Goal: Transaction & Acquisition: Purchase product/service

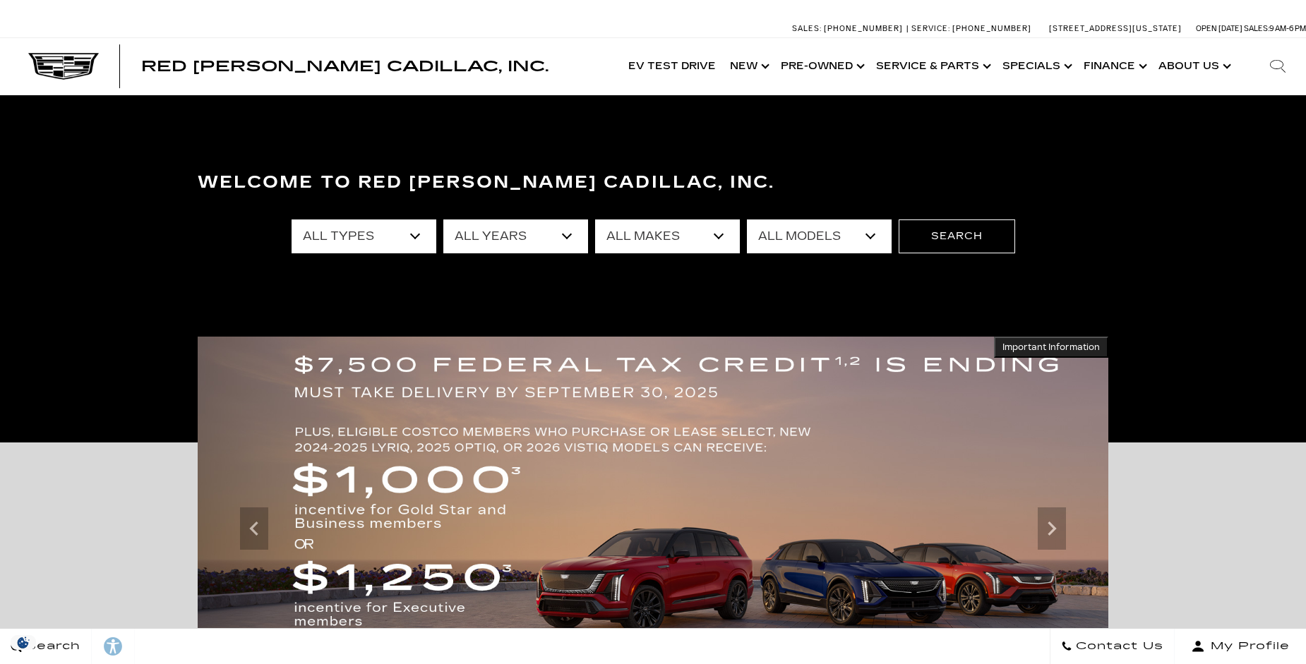
click at [418, 237] on select "All Types New Used Certified Used Demo" at bounding box center [364, 237] width 145 height 34
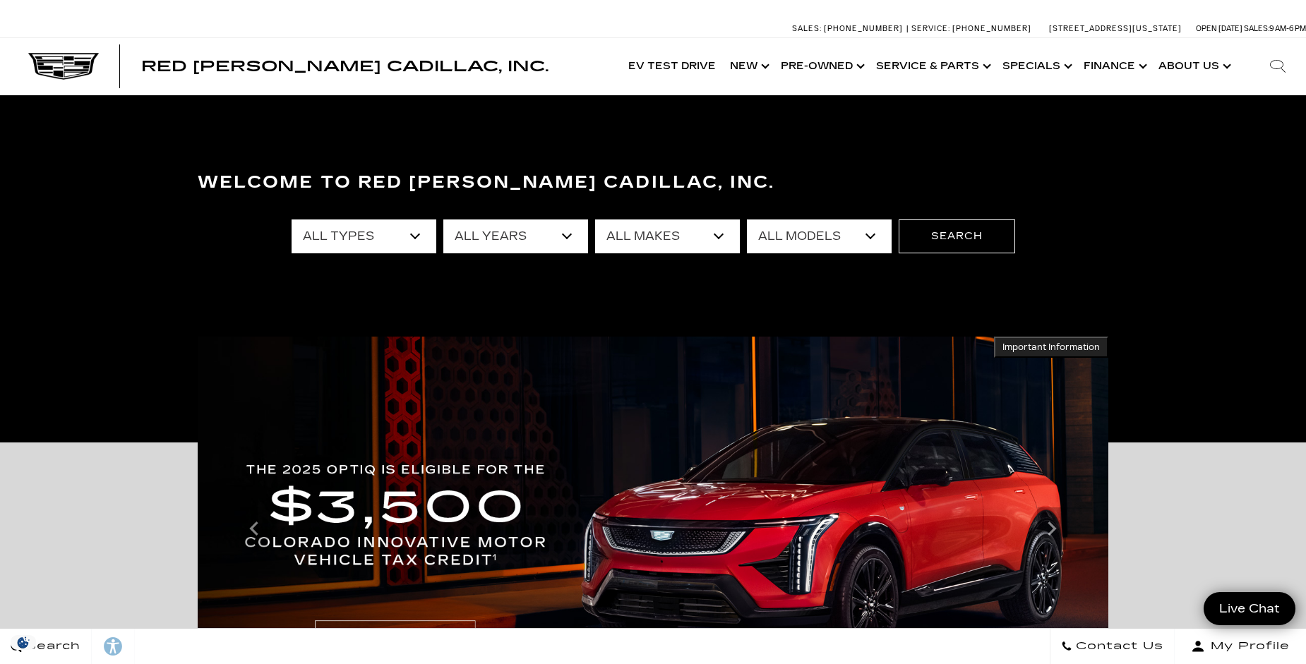
select select "New"
click at [292, 220] on select "All Types New Used Certified Used Demo" at bounding box center [364, 237] width 145 height 34
click at [874, 238] on select "All Models CT4 CT5 Escalade Escalade ESV ESCALADE IQ ESCALADE IQL LYRIQ OPTIQ V…" at bounding box center [819, 237] width 145 height 34
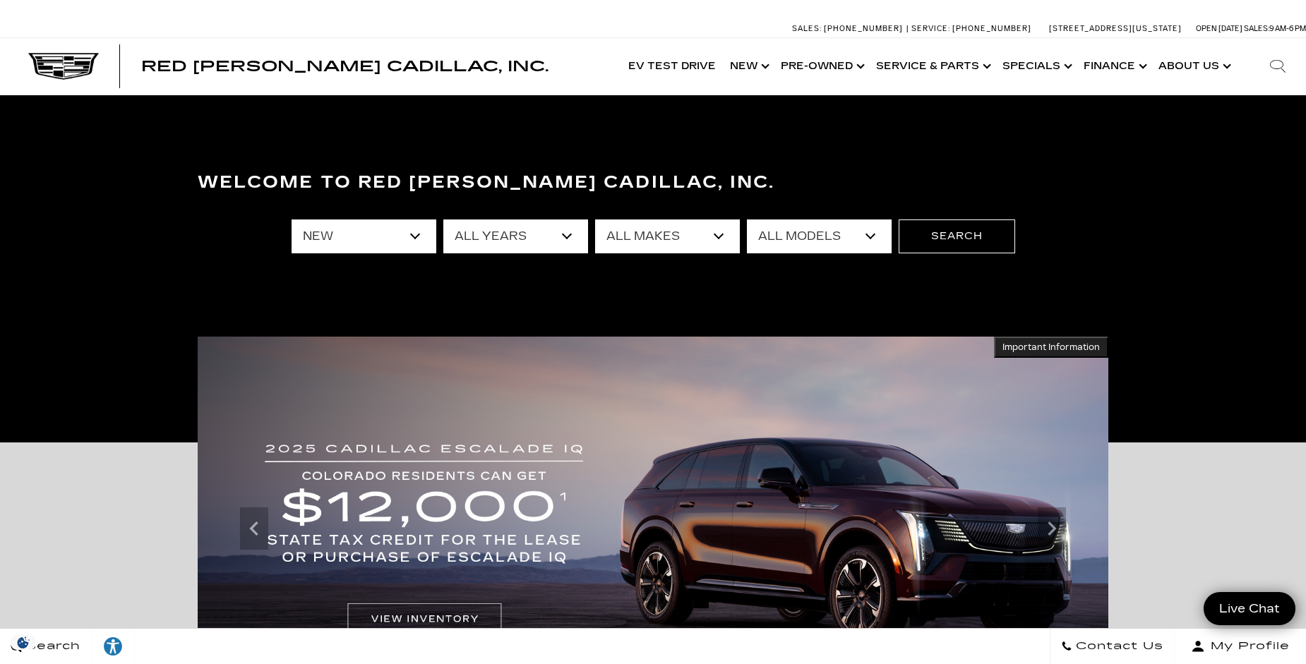
select select "CT5"
click at [747, 220] on select "All Models CT4 CT5 Escalade Escalade ESV ESCALADE IQ ESCALADE IQL LYRIQ OPTIQ V…" at bounding box center [819, 237] width 145 height 34
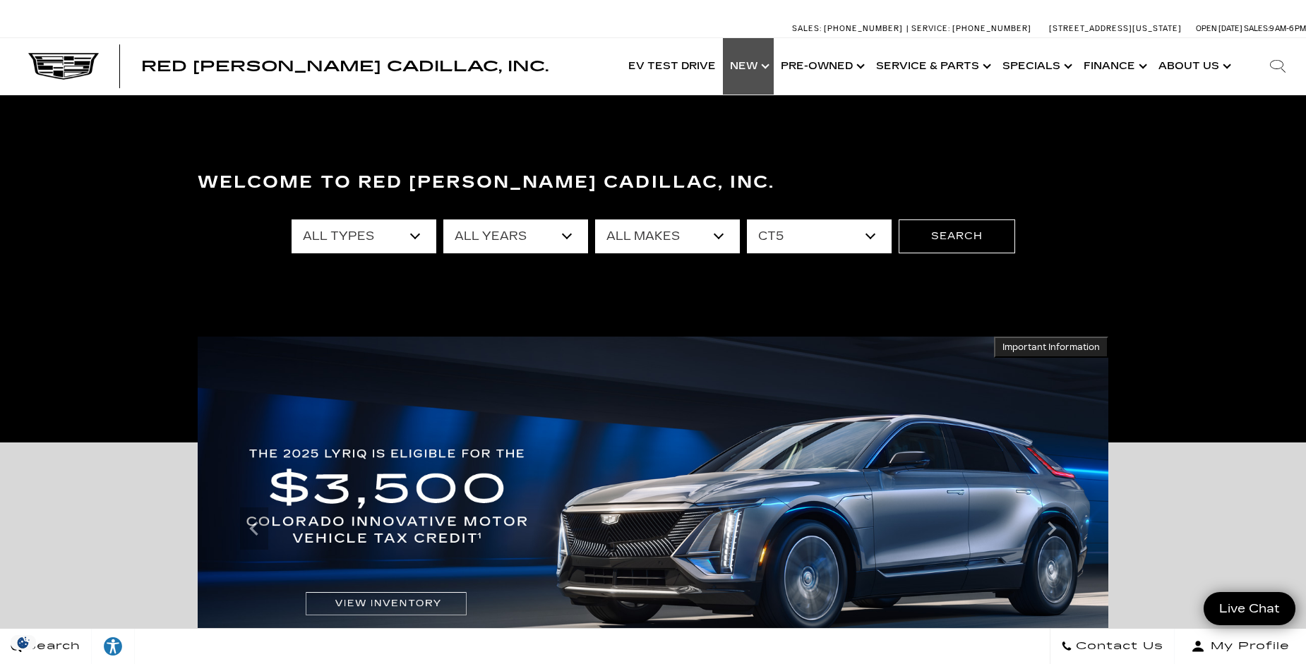
click at [744, 62] on link "Show New" at bounding box center [748, 66] width 51 height 56
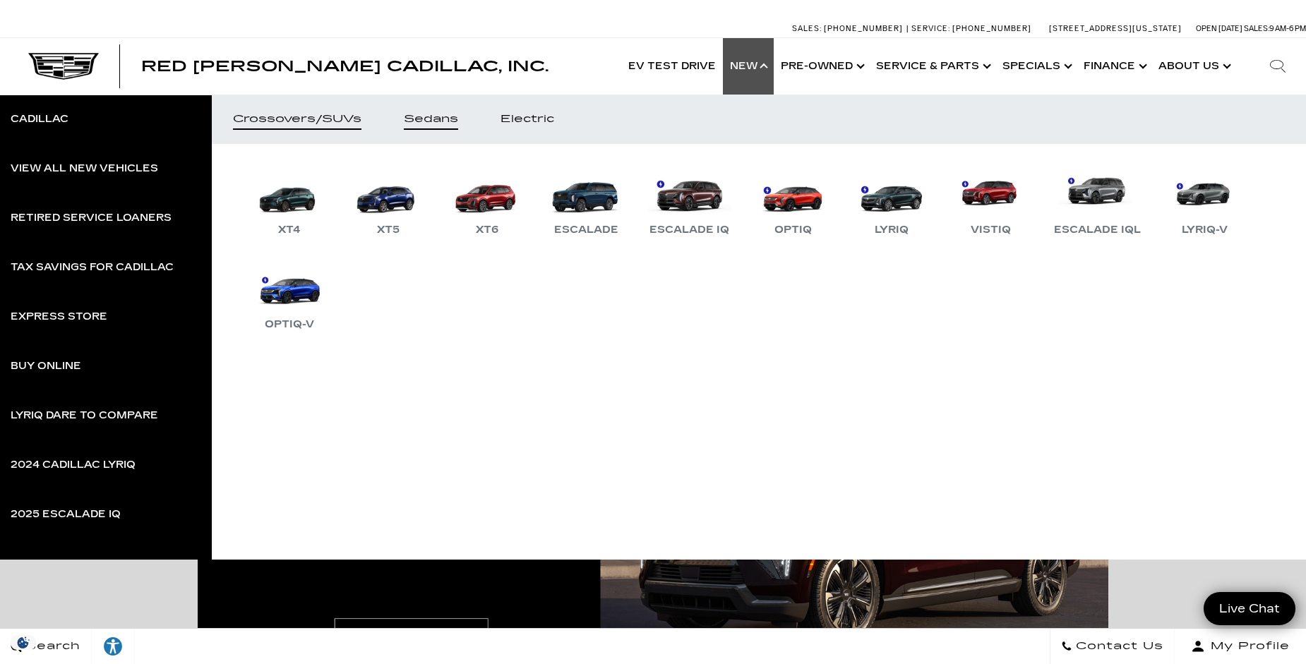
click at [435, 124] on div "Sedans" at bounding box center [431, 119] width 54 height 10
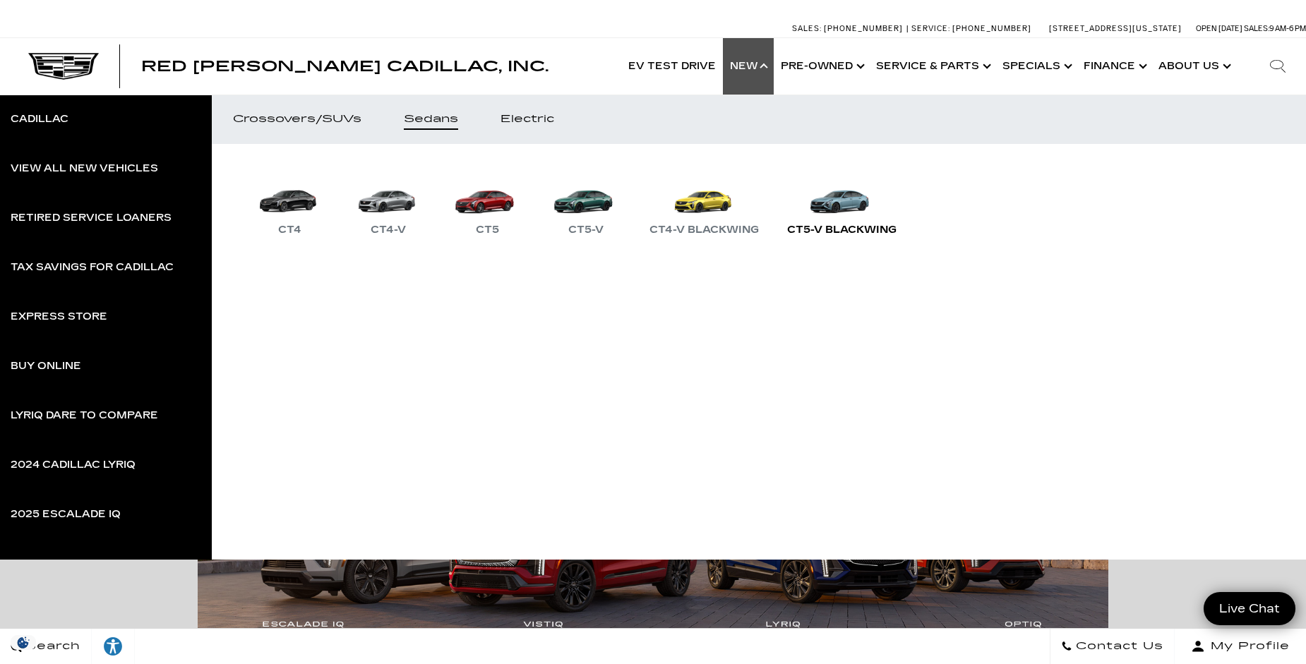
click at [840, 211] on link "CT5-V Blackwing" at bounding box center [842, 201] width 124 height 73
